Goal: Information Seeking & Learning: Learn about a topic

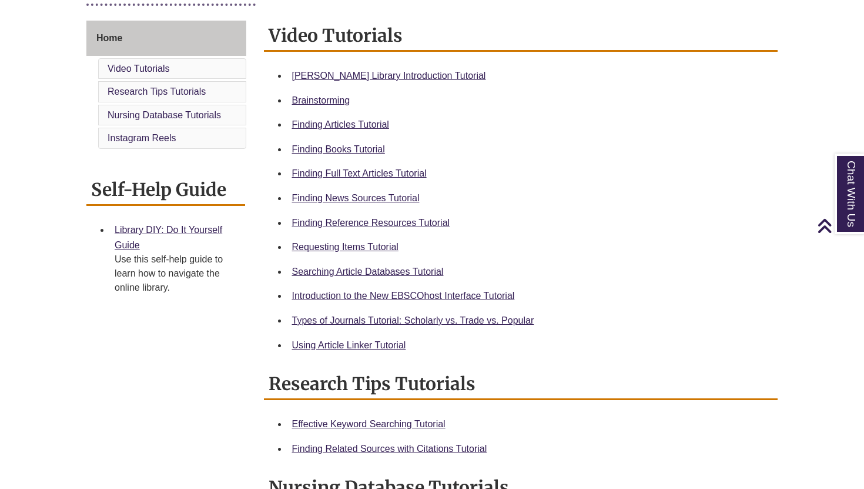
scroll to position [312, 0]
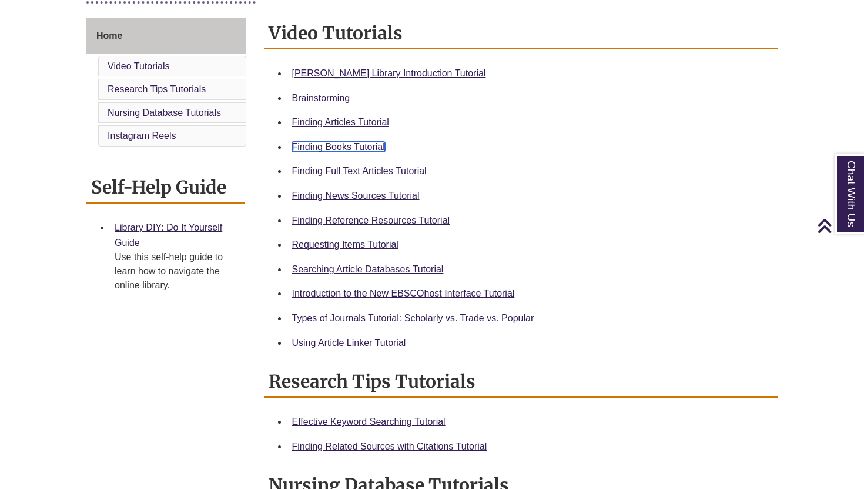
click at [330, 150] on link "Finding Books Tutorial" at bounding box center [338, 147] width 93 height 10
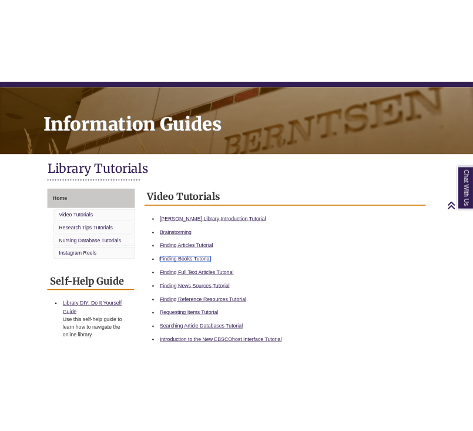
scroll to position [44, 0]
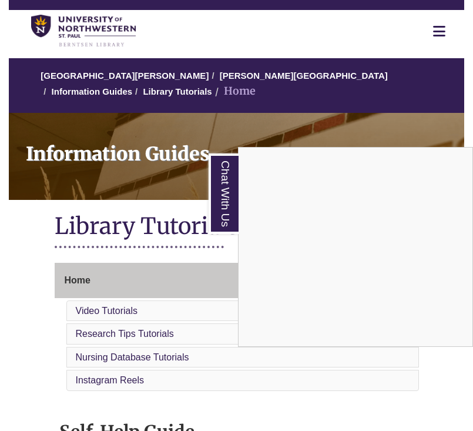
click at [25, 262] on div "Chat With Us" at bounding box center [236, 215] width 473 height 431
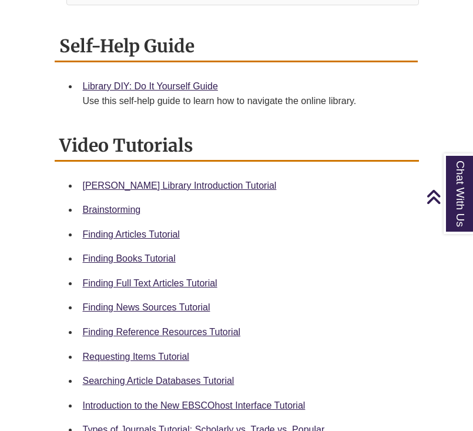
scroll to position [0, 0]
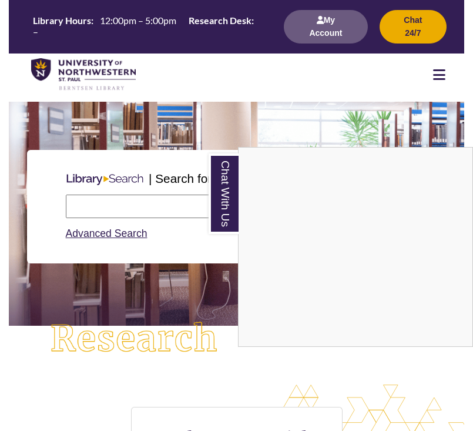
scroll to position [581, 456]
click at [243, 79] on nav "Resources Find Resources Library Search Databases & Articles Interlibrary Loan …" at bounding box center [237, 74] width 456 height 42
click at [146, 209] on div "Chat With Us" at bounding box center [236, 215] width 473 height 431
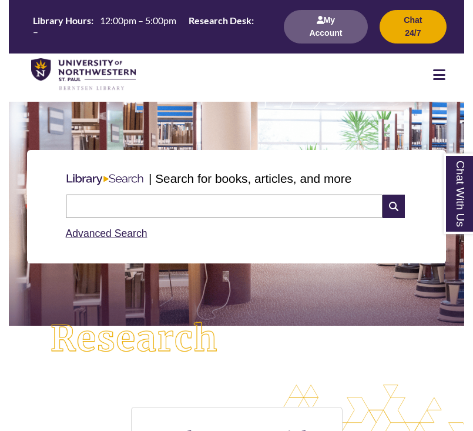
click at [182, 202] on input "text" at bounding box center [224, 207] width 317 height 24
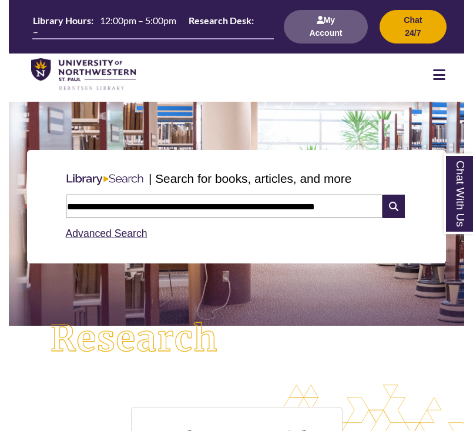
scroll to position [0, 1]
type input "**********"
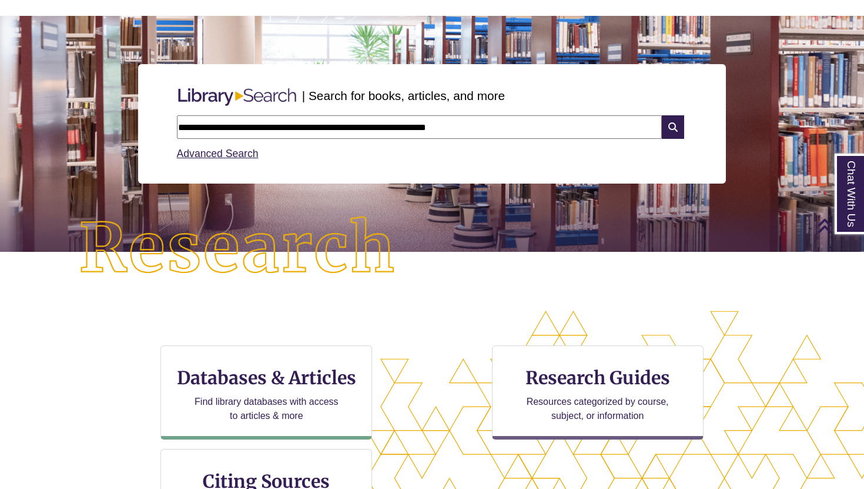
scroll to position [75, 0]
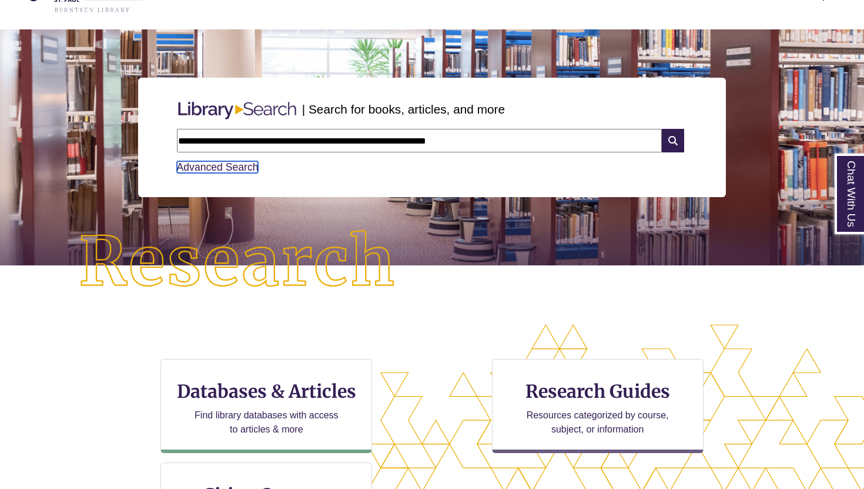
click at [201, 166] on link "Advanced Search" at bounding box center [218, 167] width 82 height 12
